Goal: Transaction & Acquisition: Register for event/course

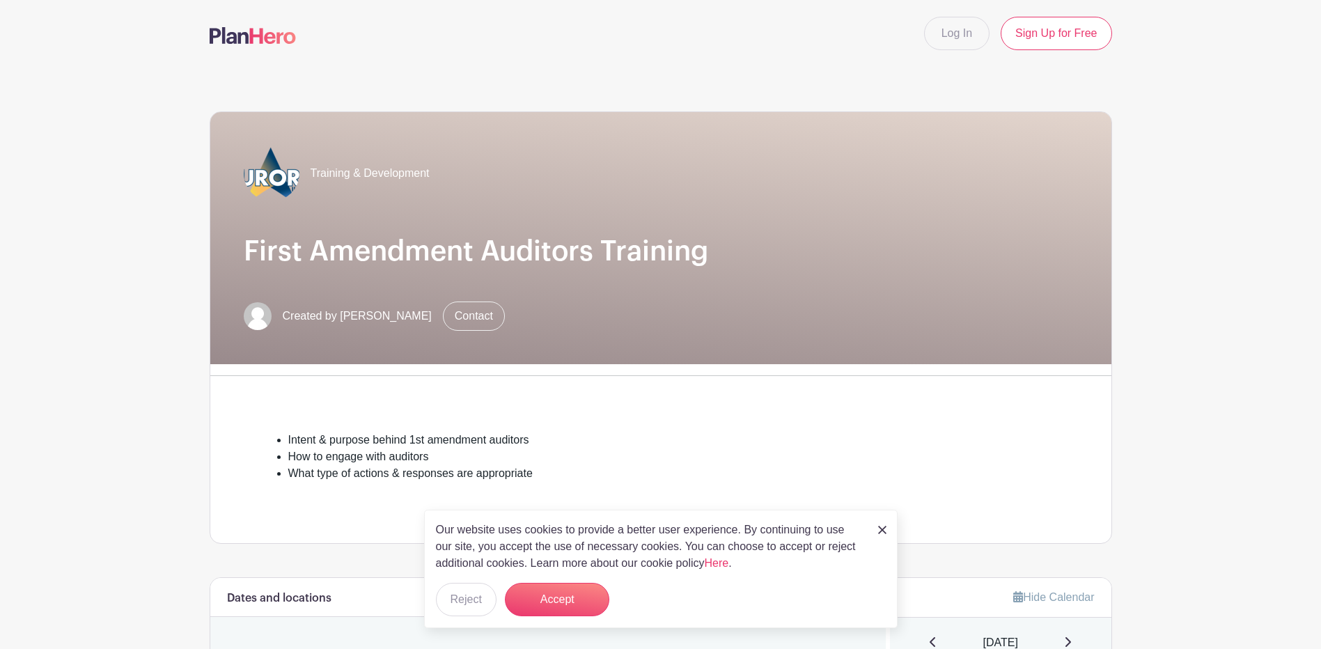
click at [886, 530] on img at bounding box center [882, 530] width 8 height 8
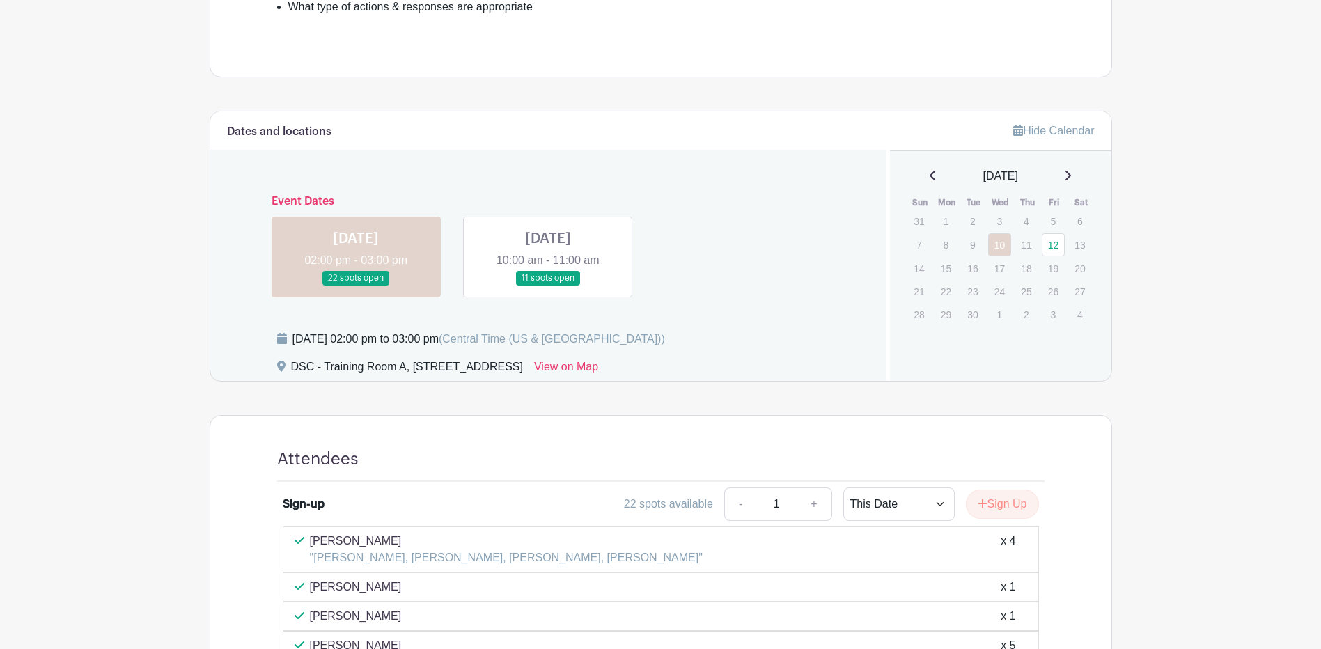
scroll to position [487, 0]
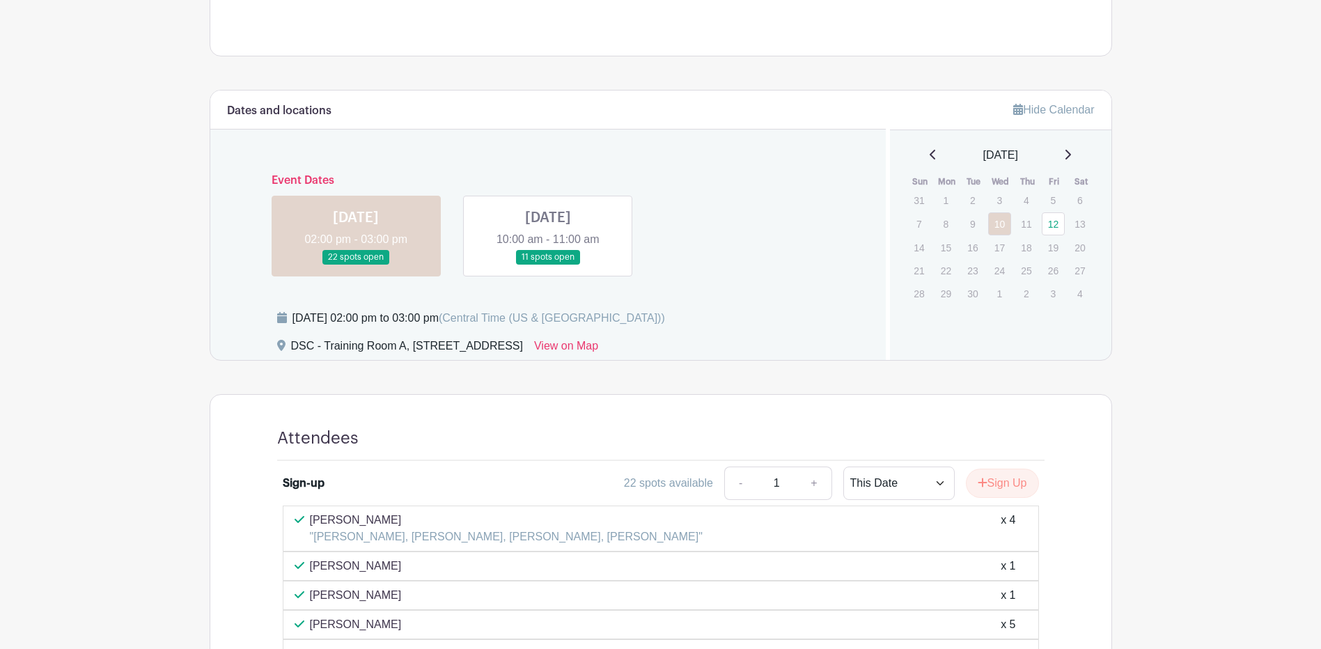
click at [548, 265] on link at bounding box center [548, 265] width 0 height 0
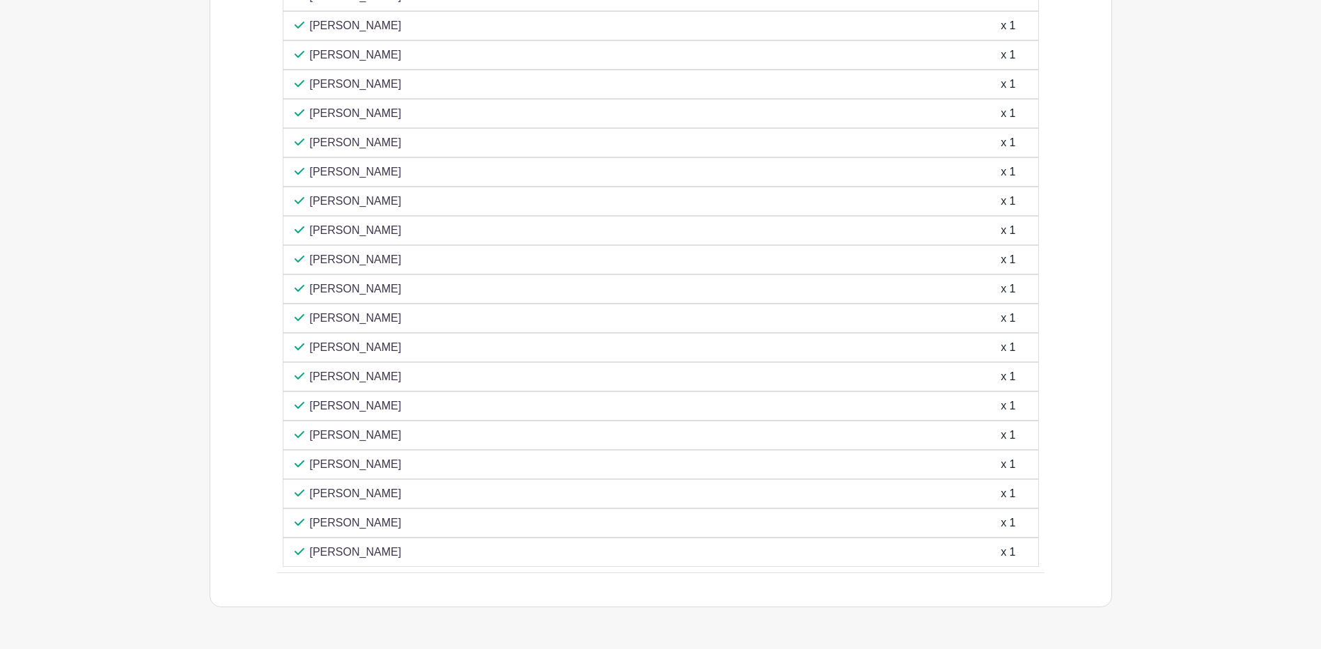
scroll to position [714, 0]
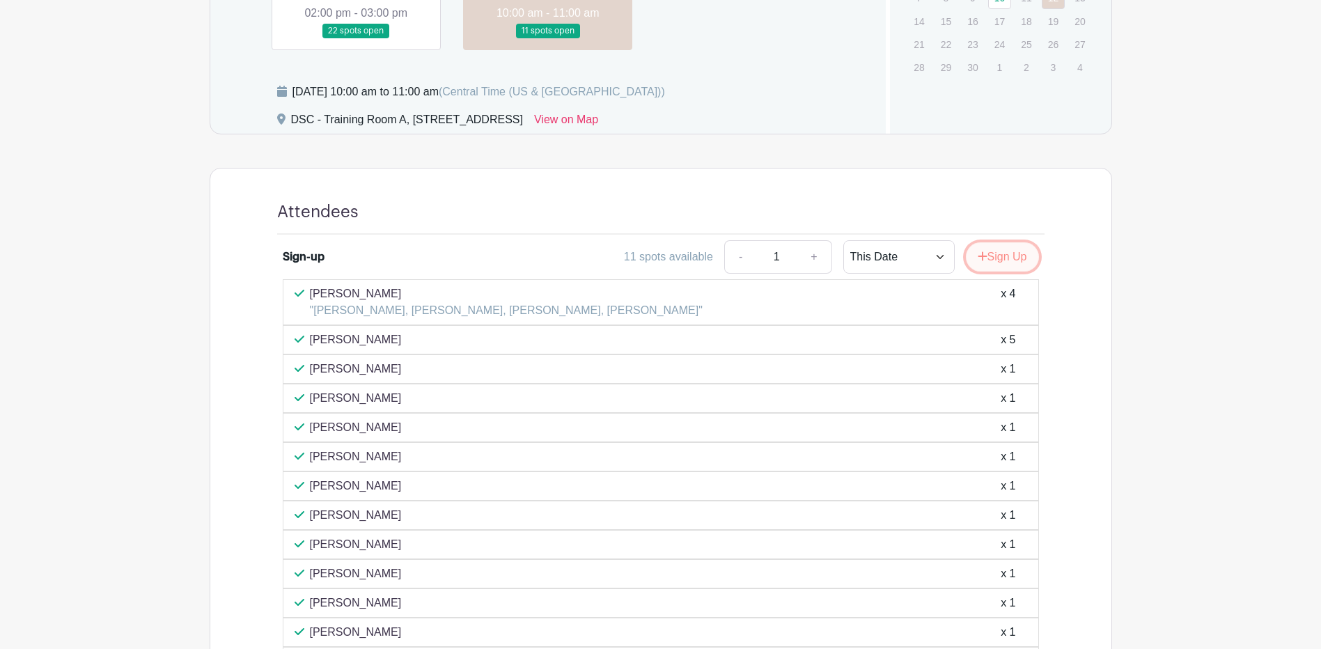
click at [1035, 255] on button "Sign Up" at bounding box center [1002, 256] width 73 height 29
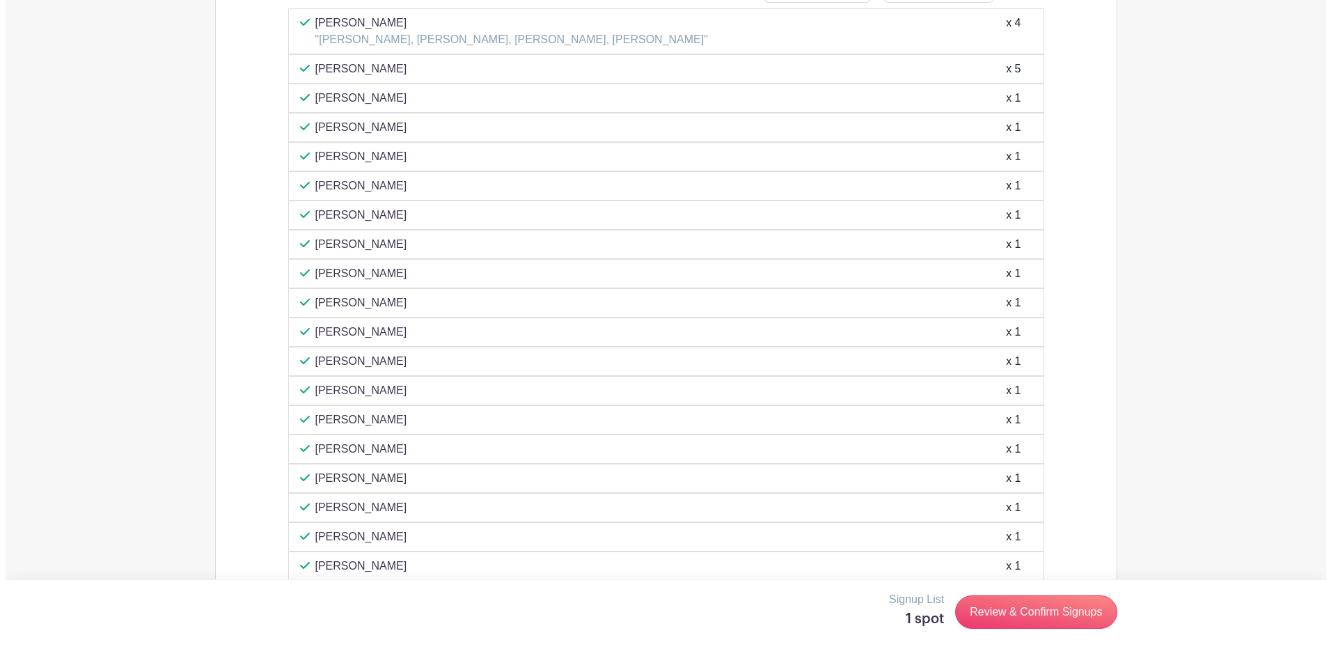
scroll to position [1132, 0]
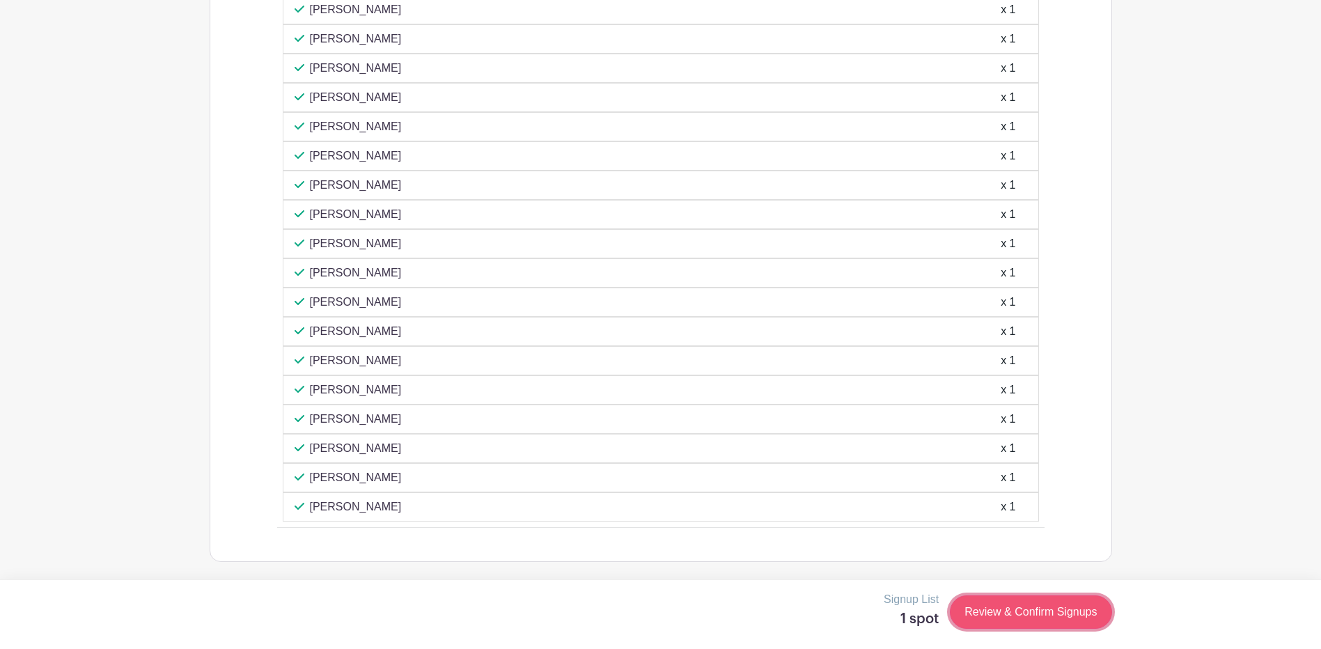
click at [1056, 612] on link "Review & Confirm Signups" at bounding box center [1031, 611] width 162 height 33
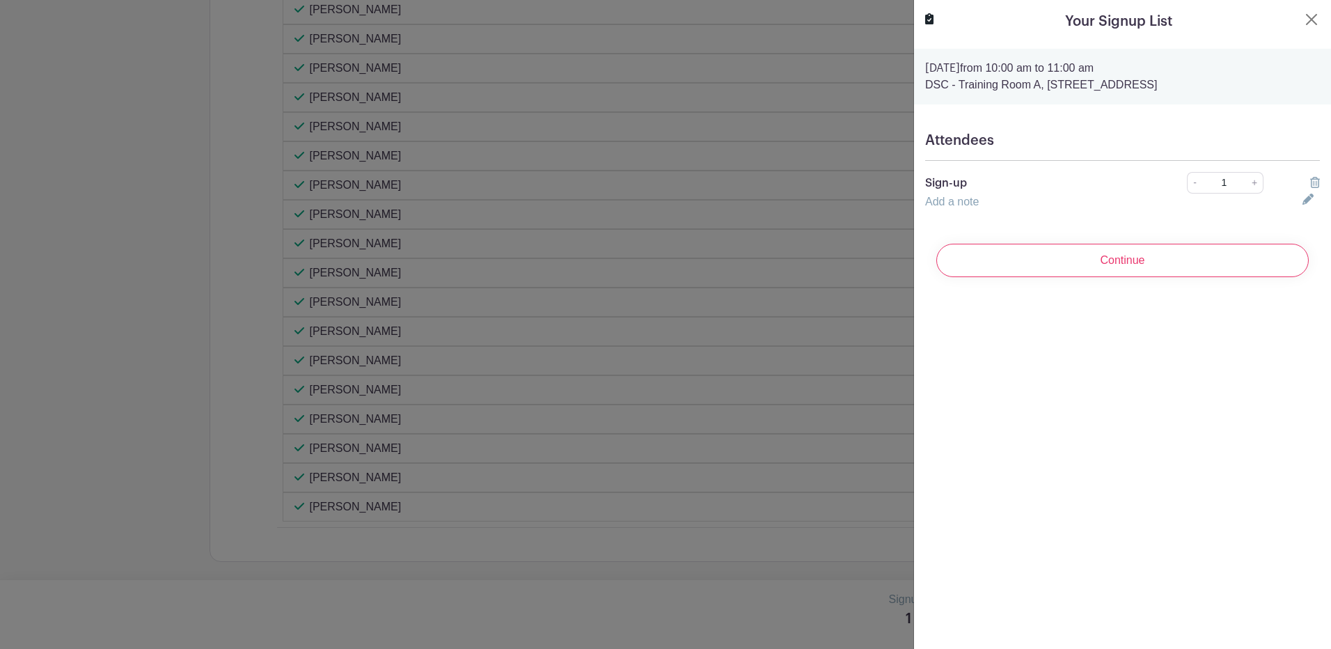
click at [1063, 143] on h5 "Attendees" at bounding box center [1122, 140] width 395 height 17
click at [1196, 258] on input "Continue" at bounding box center [1123, 260] width 373 height 33
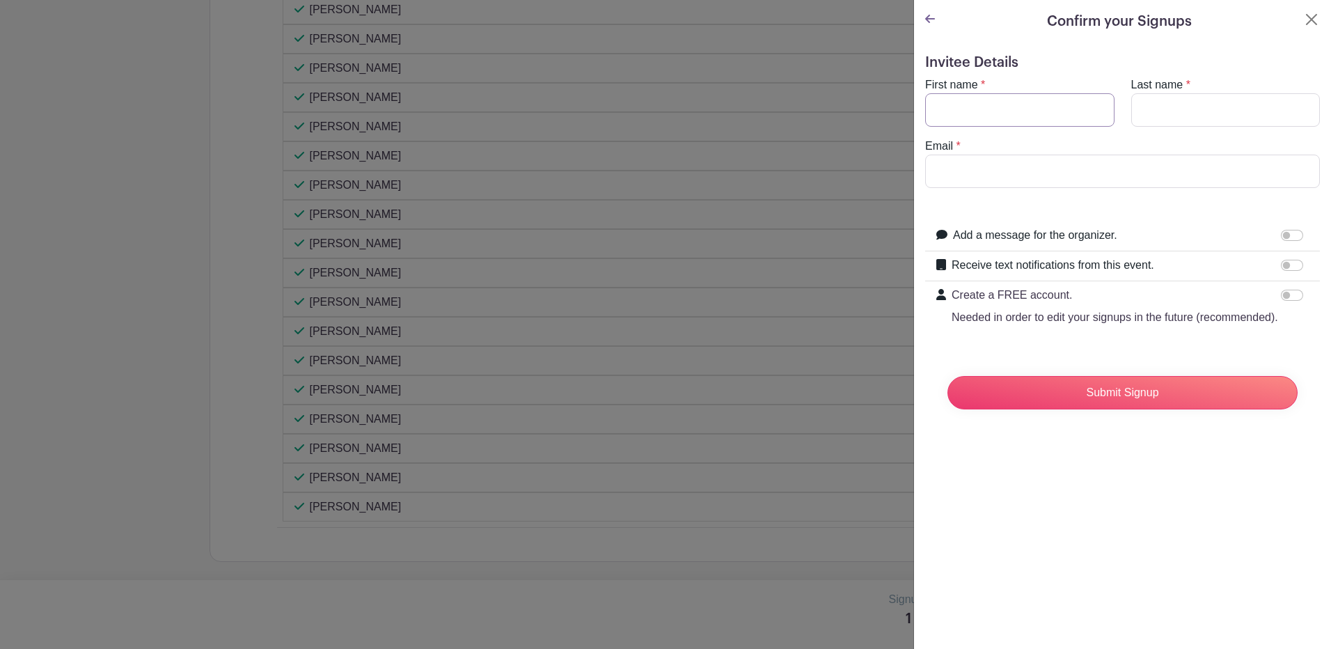
click at [1072, 118] on input "First name" at bounding box center [1019, 109] width 189 height 33
type input "[PERSON_NAME]"
type input "s"
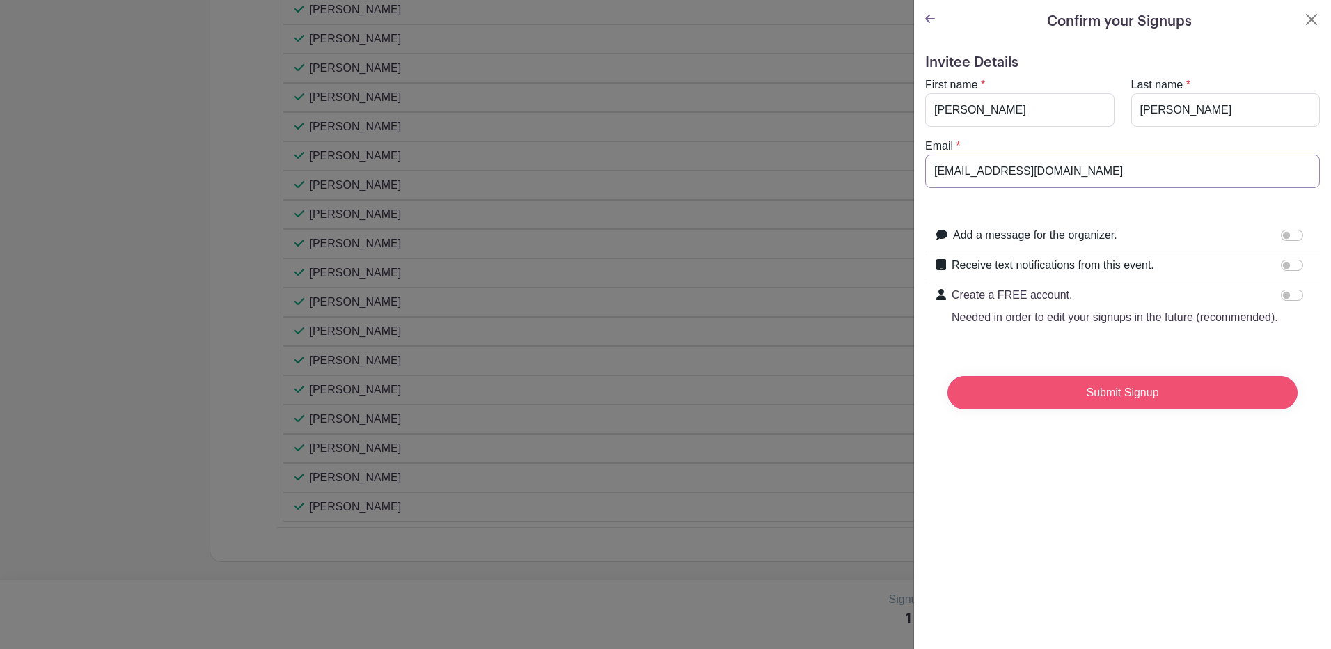
type input "[EMAIL_ADDRESS][DOMAIN_NAME]"
click at [1143, 409] on input "Submit Signup" at bounding box center [1123, 392] width 350 height 33
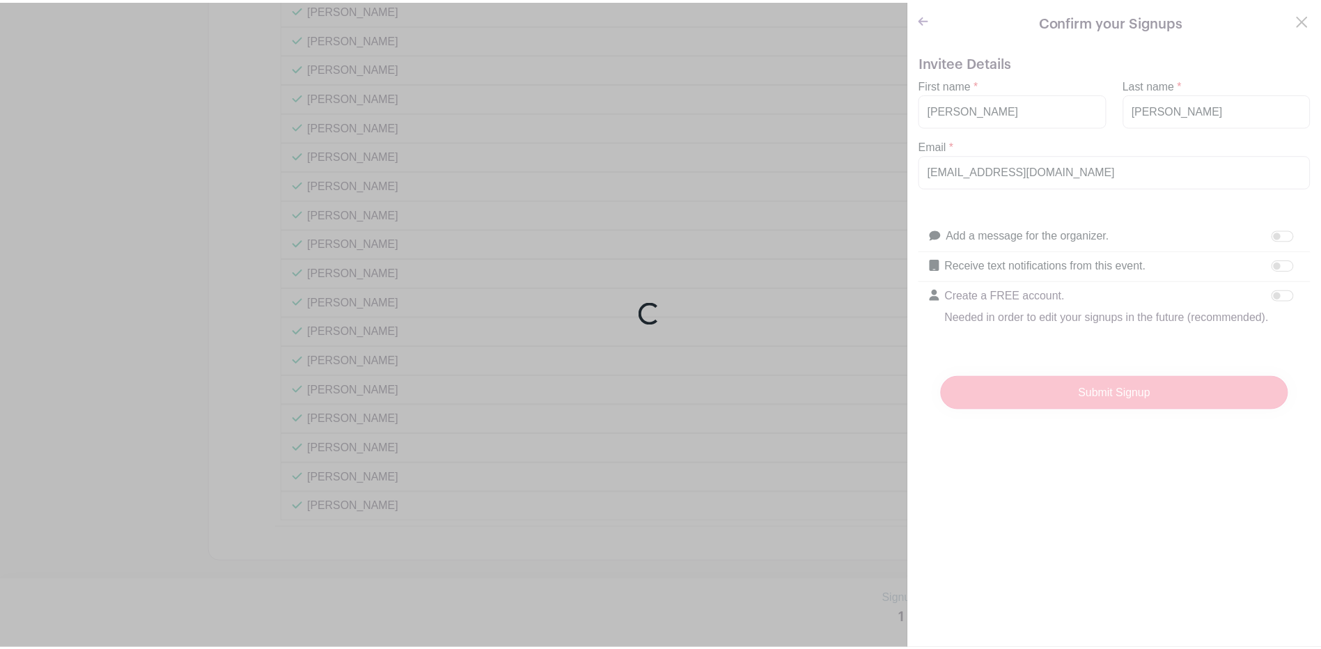
scroll to position [1161, 0]
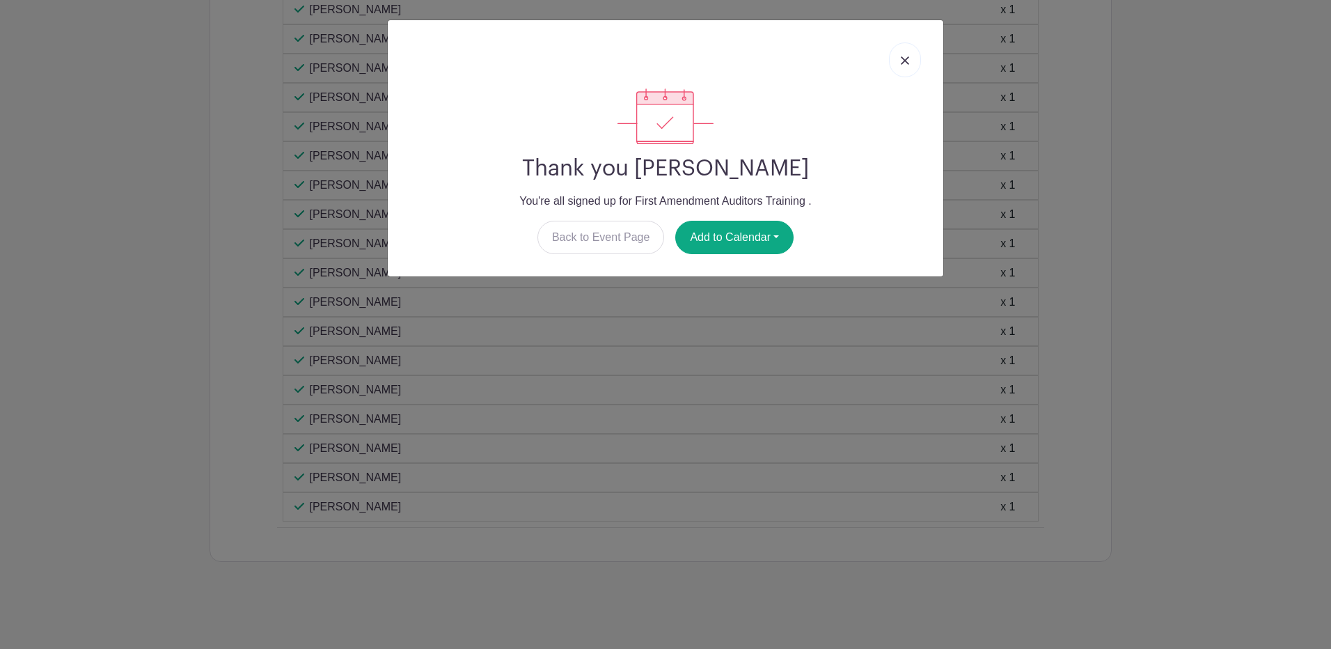
click at [897, 65] on link at bounding box center [905, 59] width 32 height 35
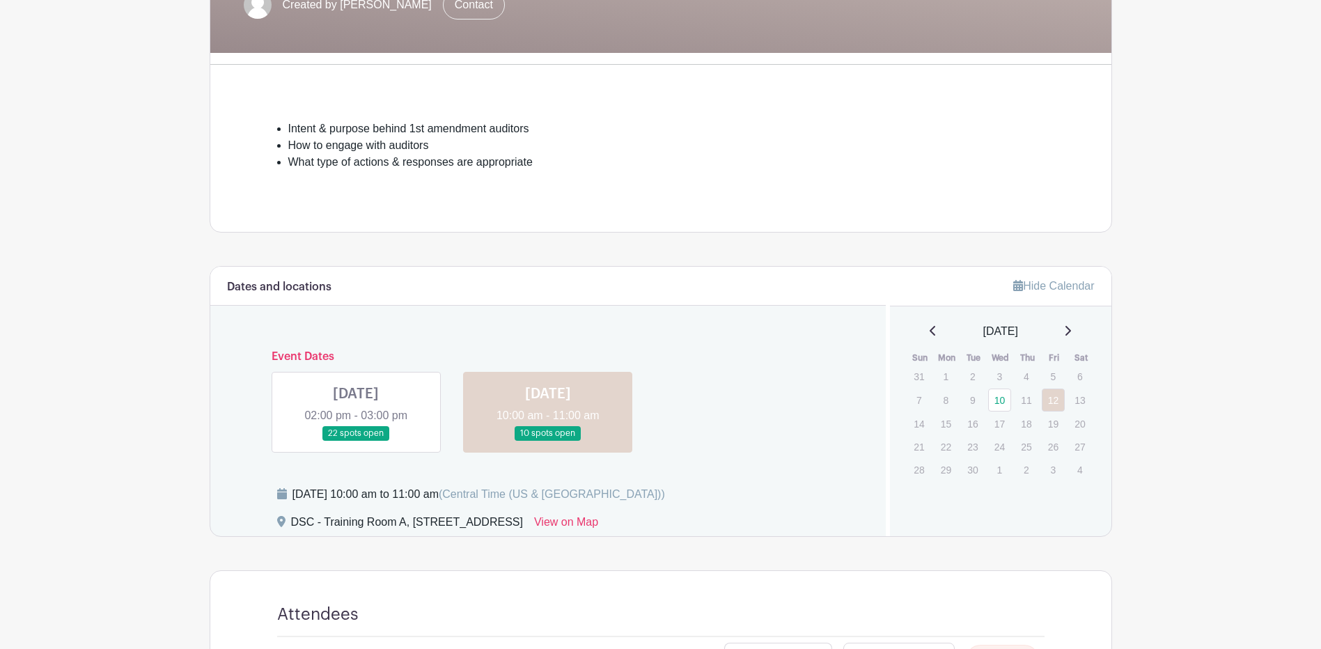
scroll to position [116, 0]
